Goal: Information Seeking & Learning: Learn about a topic

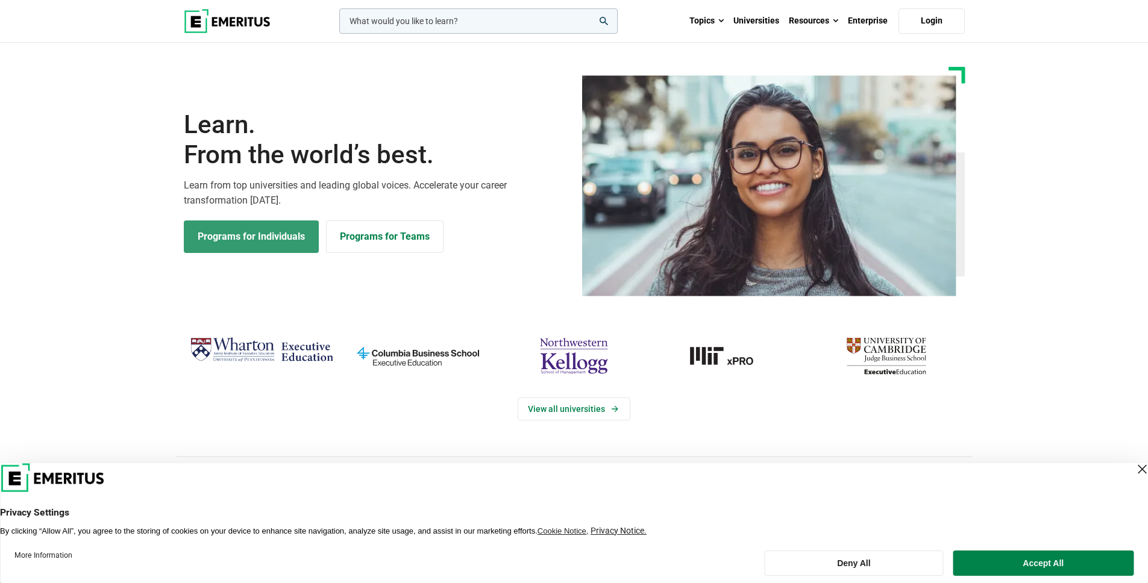
click at [271, 242] on link "Programs for Individuals" at bounding box center [251, 237] width 135 height 33
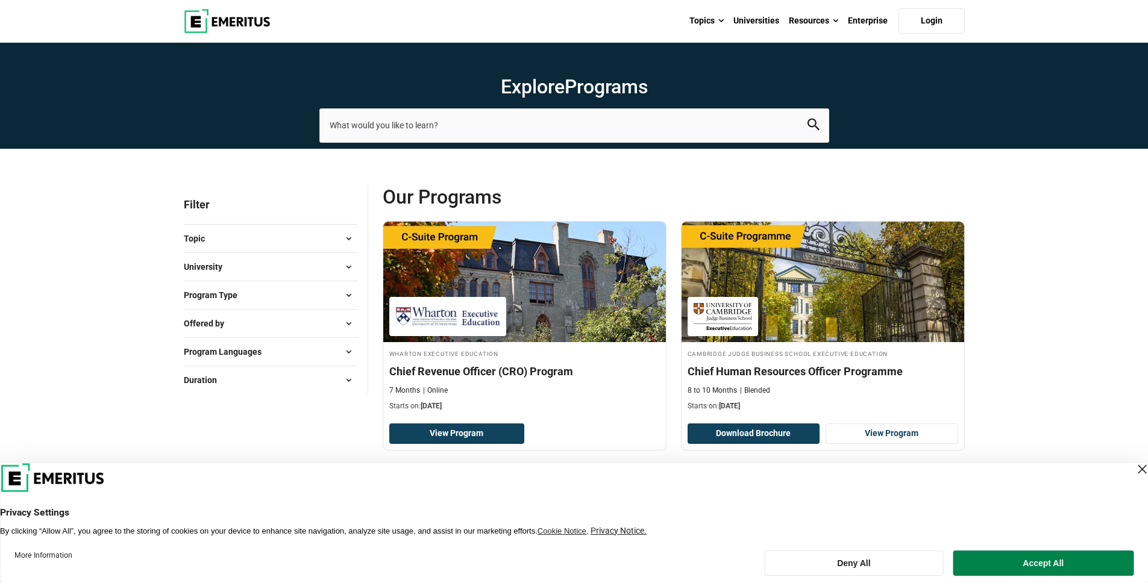
click at [326, 236] on button "Topic" at bounding box center [271, 239] width 174 height 18
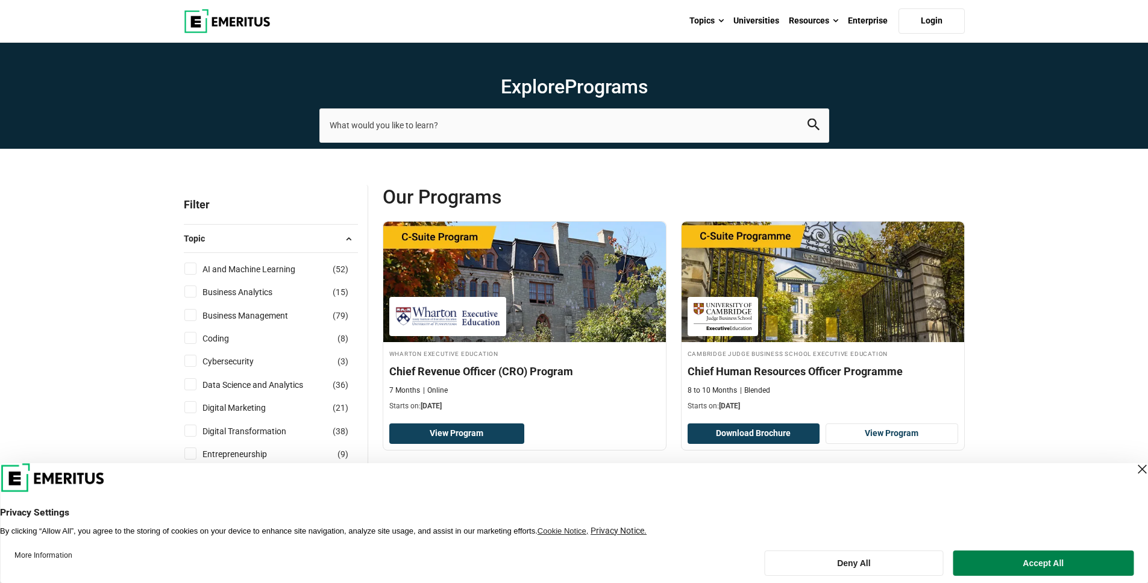
click at [326, 236] on button "Topic" at bounding box center [271, 239] width 174 height 18
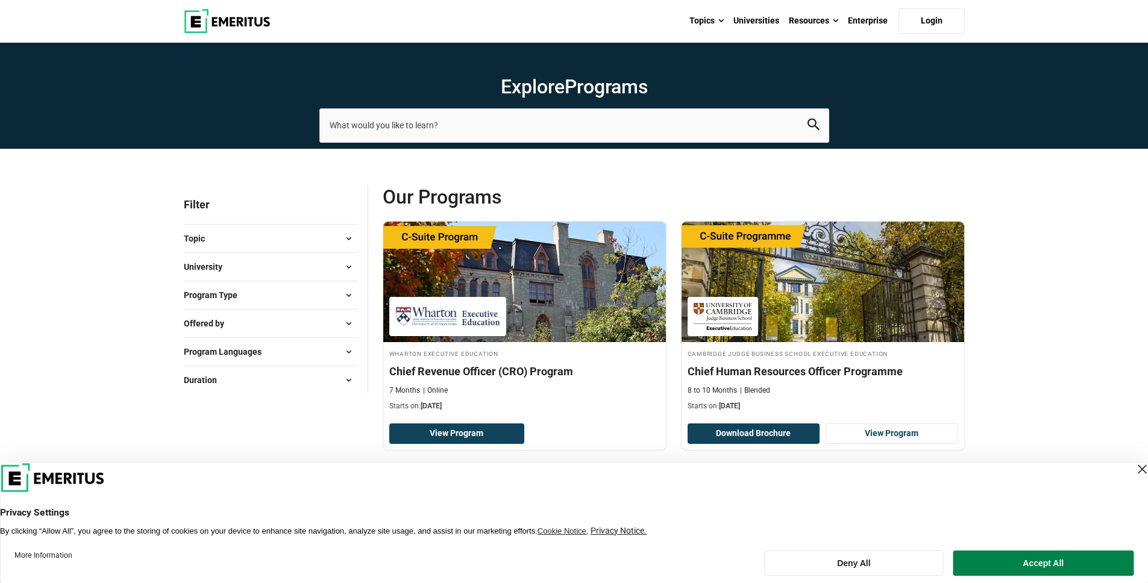
click at [332, 271] on button "University" at bounding box center [271, 267] width 174 height 18
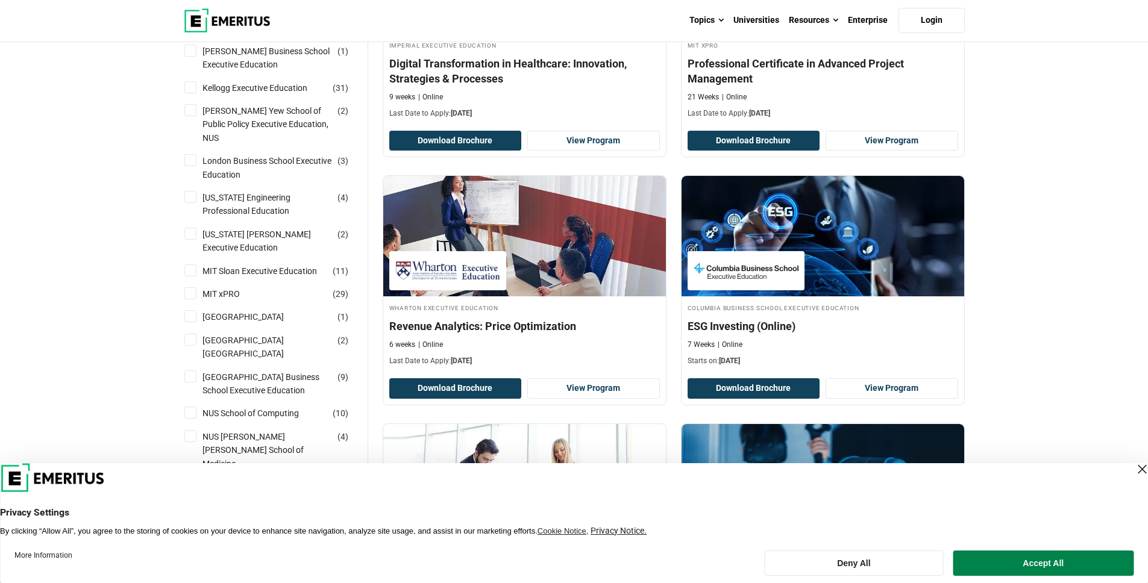
scroll to position [948, 0]
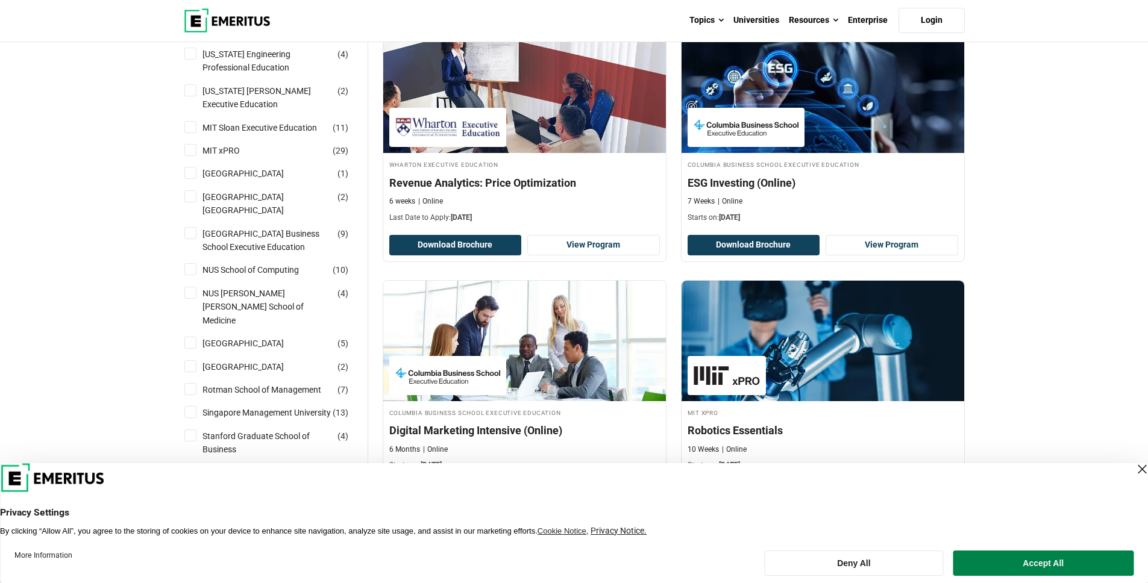
click at [192, 271] on input "NUS School of Computing ( 10 )" at bounding box center [190, 269] width 12 height 12
checkbox input "true"
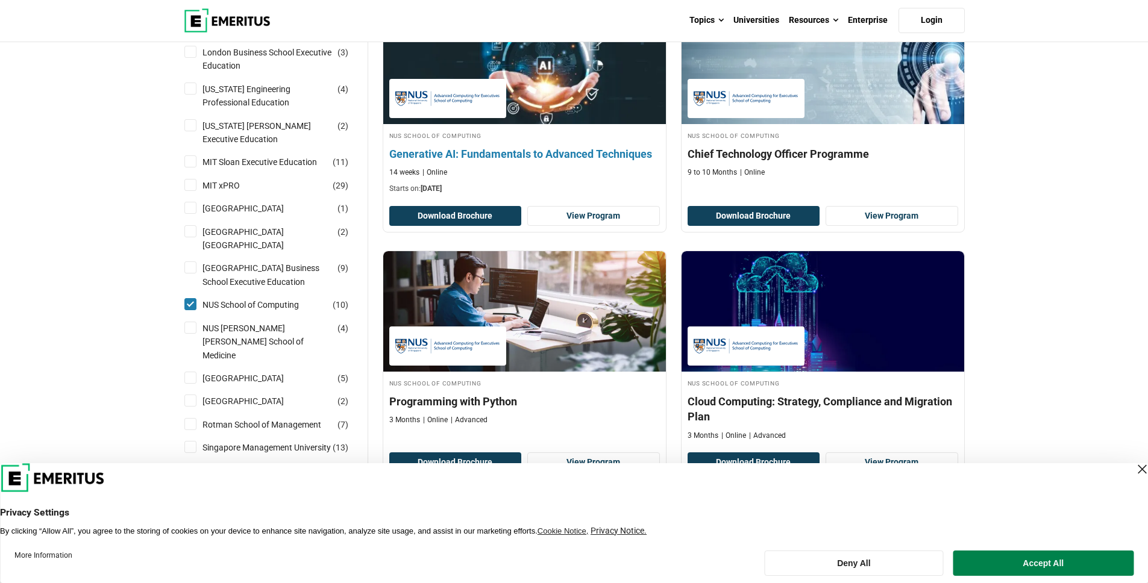
scroll to position [974, 0]
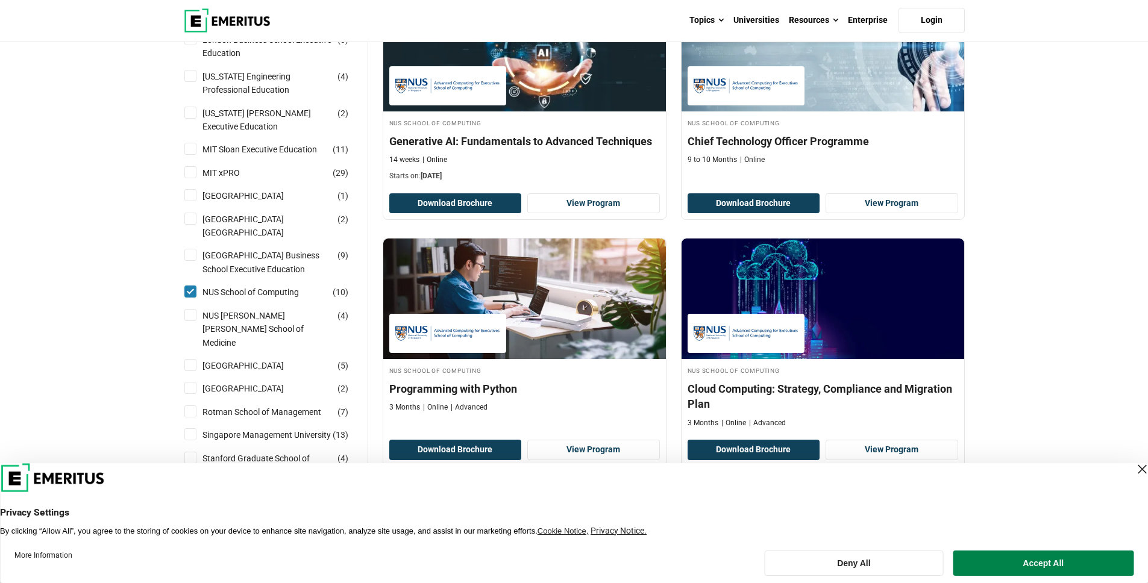
click at [1134, 471] on div "Close Layer" at bounding box center [1142, 469] width 17 height 17
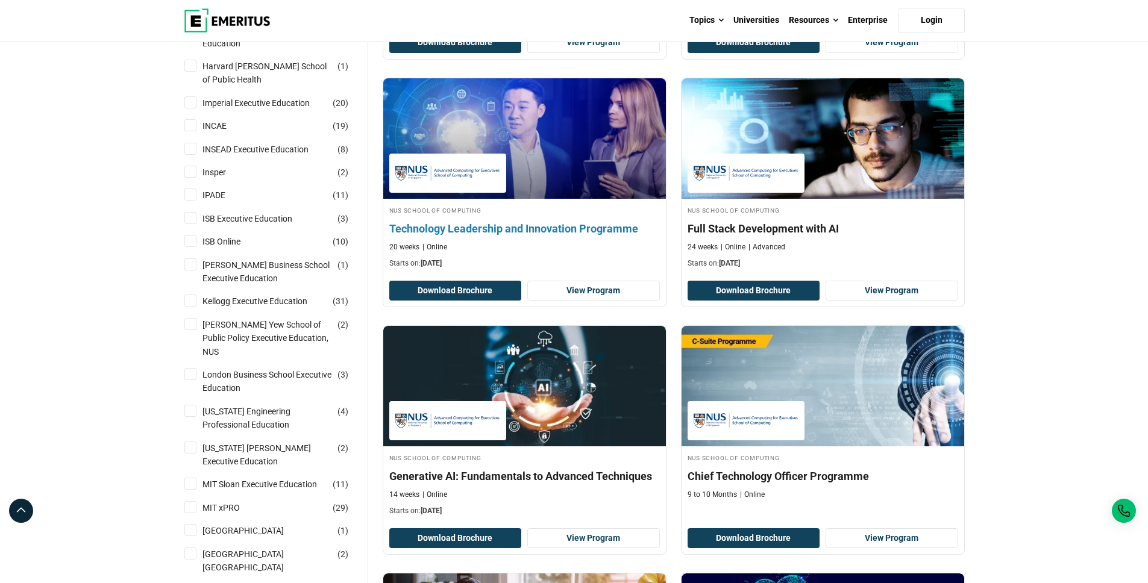
scroll to position [640, 0]
